Goal: Information Seeking & Learning: Learn about a topic

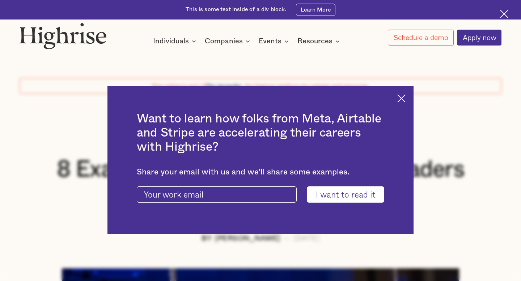
click at [398, 100] on img at bounding box center [401, 98] width 8 height 8
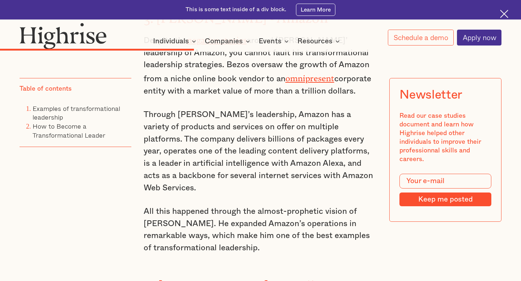
scroll to position [1699, 0]
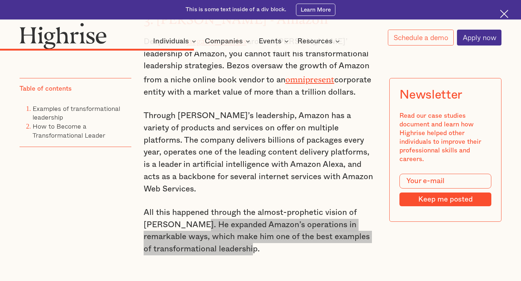
drag, startPoint x: 172, startPoint y: 175, endPoint x: 212, endPoint y: 196, distance: 44.8
click at [212, 207] on p "All this happened through the almost-prophetic vision of [PERSON_NAME]. He expa…" at bounding box center [261, 231] width 234 height 49
click at [211, 207] on p "All this happened through the almost-prophetic vision of [PERSON_NAME]. He expa…" at bounding box center [261, 231] width 234 height 49
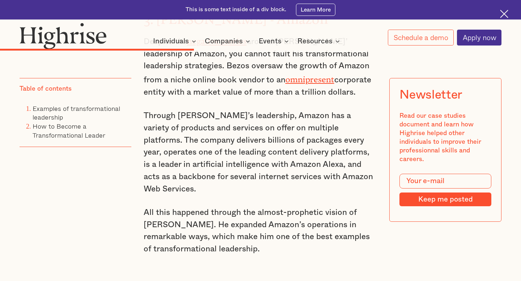
drag, startPoint x: 166, startPoint y: 171, endPoint x: 170, endPoint y: 179, distance: 9.5
click at [170, 207] on p "All this happened through the almost-prophetic vision of [PERSON_NAME]. He expa…" at bounding box center [261, 231] width 234 height 49
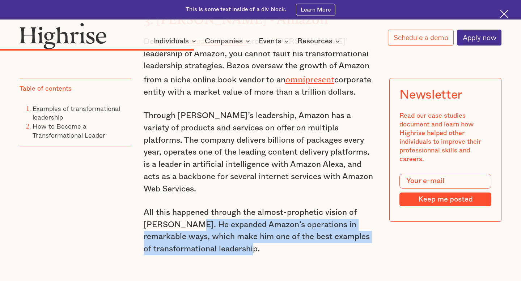
drag, startPoint x: 168, startPoint y: 171, endPoint x: 214, endPoint y: 200, distance: 54.0
click at [214, 207] on p "All this happened through the almost-prophetic vision of [PERSON_NAME]. He expa…" at bounding box center [261, 231] width 234 height 49
copy p "He expanded Amazon’s operations in remarkable ways, which make him one of the b…"
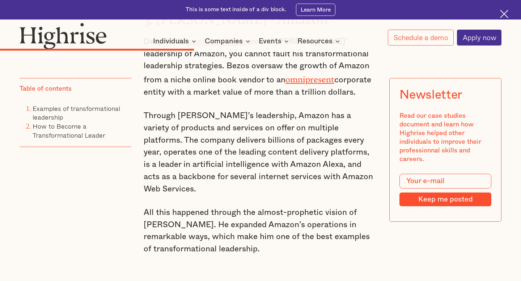
click at [214, 128] on p "Through [PERSON_NAME]’s leadership, Amazon has a variety of products and servic…" at bounding box center [261, 152] width 234 height 85
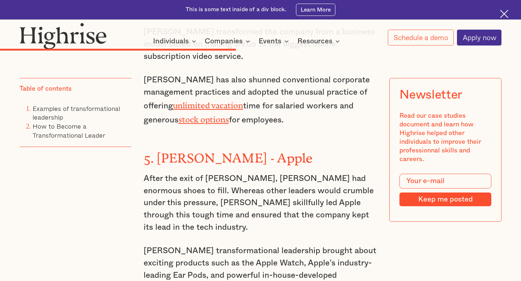
scroll to position [2011, 0]
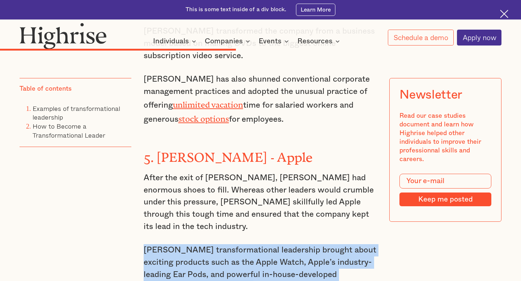
drag, startPoint x: 142, startPoint y: 178, endPoint x: 260, endPoint y: 215, distance: 124.0
click at [260, 215] on div "It is not uncommon for leaders to claim to be transforming how things are done …" at bounding box center [261, 245] width 482 height 3476
copy p "[PERSON_NAME] transformational leadership brought about exciting products such …"
